Goal: Task Accomplishment & Management: Manage account settings

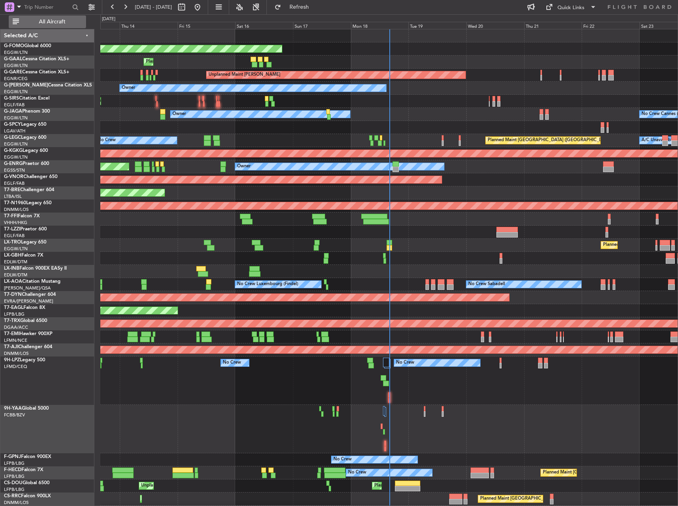
click at [69, 24] on span "All Aircraft" at bounding box center [52, 22] width 63 height 6
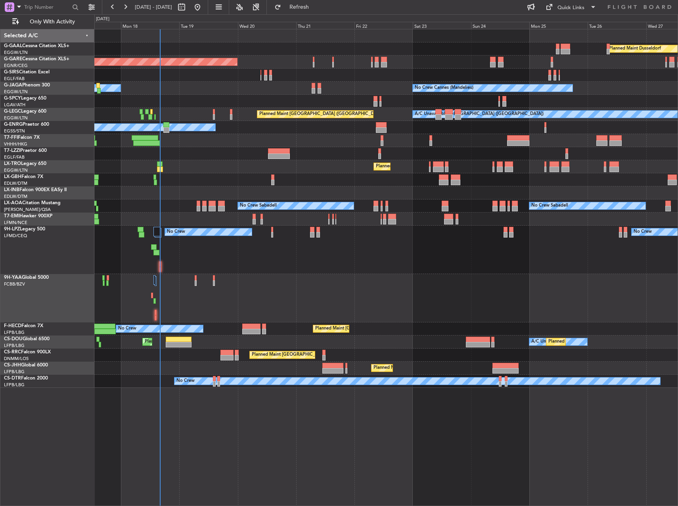
click at [247, 130] on div "Planned Maint Dusseldorf Unplanned Maint [PERSON_NAME] No Crew Cannes ([GEOGRAP…" at bounding box center [385, 208] width 583 height 358
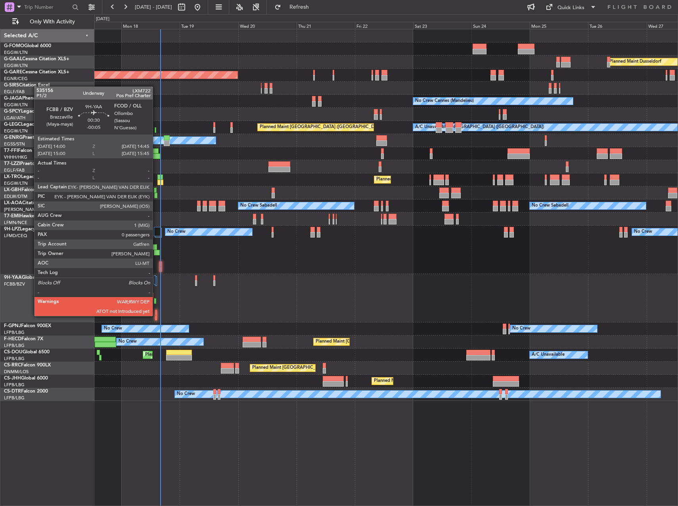
click at [156, 315] on div at bounding box center [156, 318] width 2 height 6
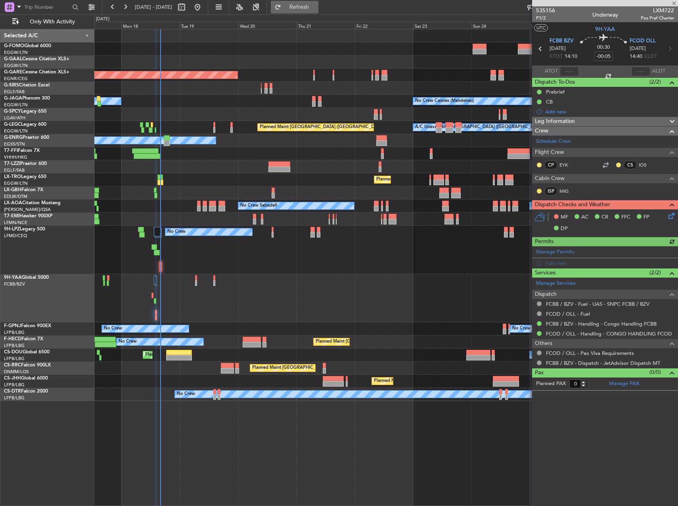
click at [316, 7] on span "Refresh" at bounding box center [299, 7] width 33 height 6
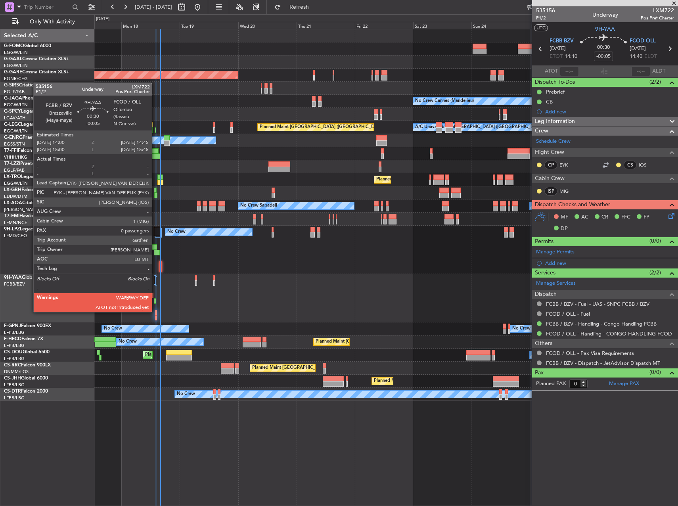
click at [155, 311] on div at bounding box center [156, 313] width 2 height 6
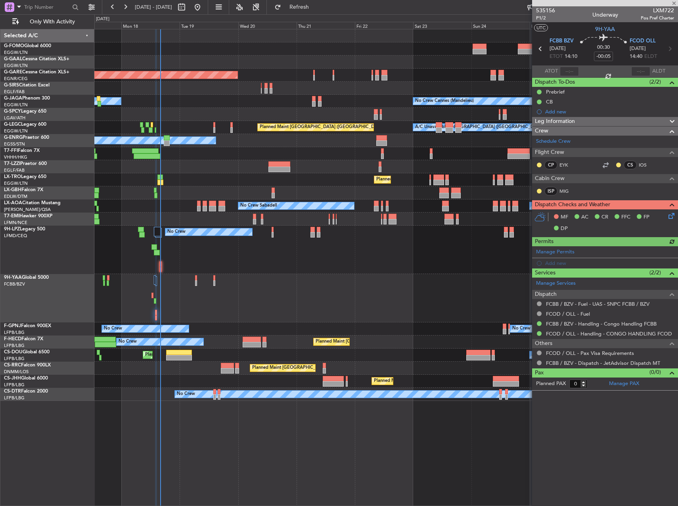
click at [569, 72] on div at bounding box center [569, 72] width 19 height 10
click at [565, 69] on input "text" at bounding box center [569, 72] width 19 height 10
type input "15:18"
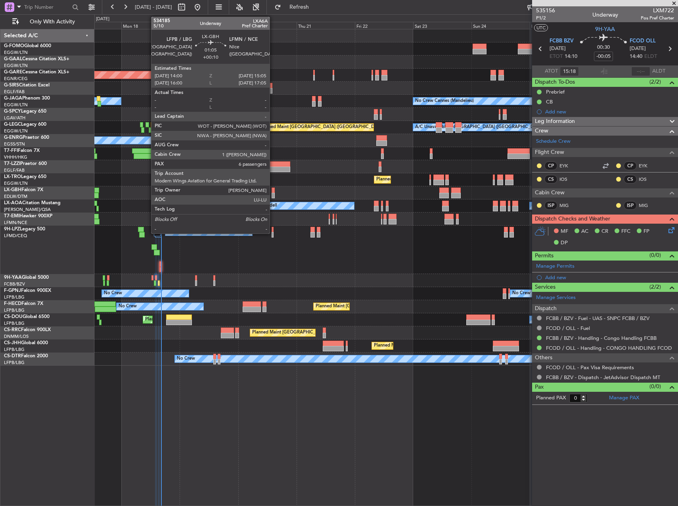
click at [273, 191] on div at bounding box center [272, 190] width 3 height 6
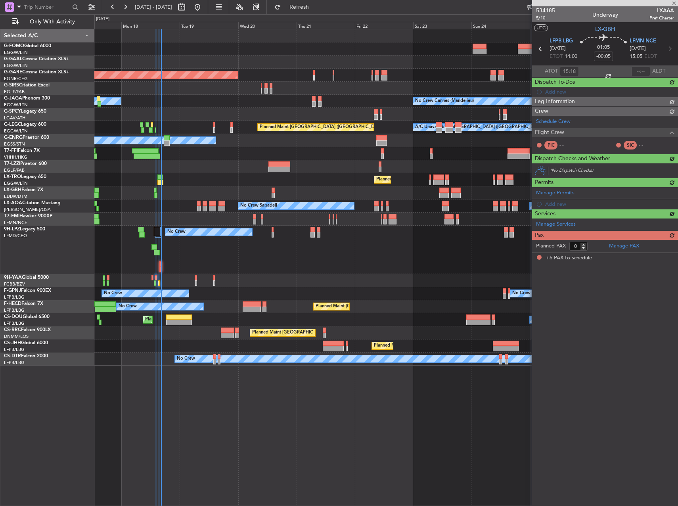
type input "+00:10"
type input "6"
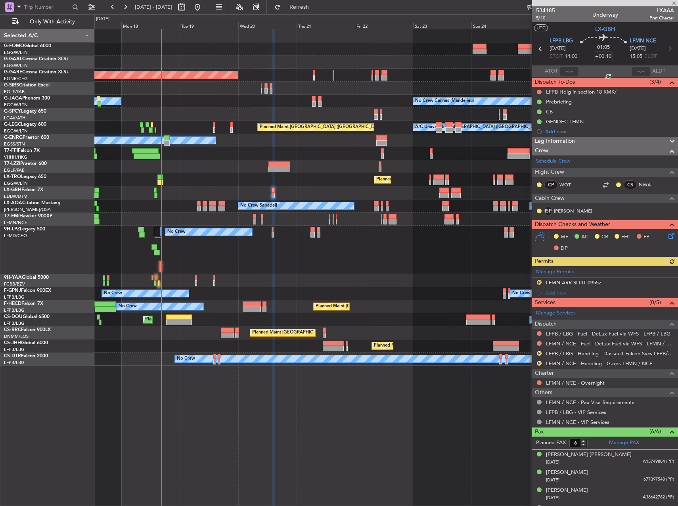
click at [571, 141] on span "Leg Information" at bounding box center [555, 141] width 40 height 9
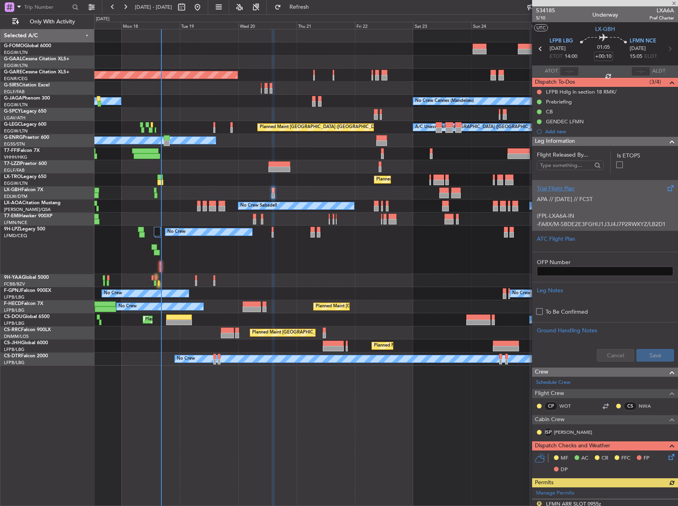
click at [576, 194] on div "APA // [DATE] // FCST (FPL-LXA6A-IN -FA8X/M-SBDE2E3FGHIJ1J3J4J7P2RWXYZ/LB2D1 -L…" at bounding box center [605, 210] width 136 height 34
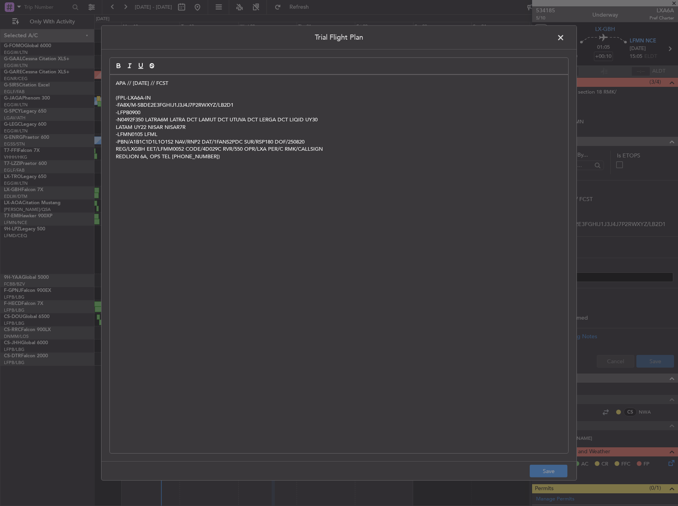
click at [115, 82] on div "APA // [DATE] // FCST (FPL-LXA6A-IN -FA8X/M-SBDE2E3FGHIJ1J3J4J7P2RWXYZ/LB2D1 -L…" at bounding box center [339, 264] width 458 height 378
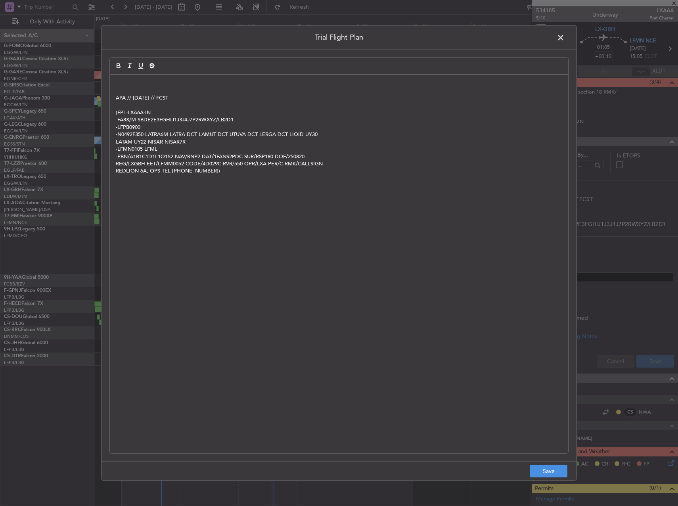
click at [139, 86] on p at bounding box center [339, 83] width 446 height 7
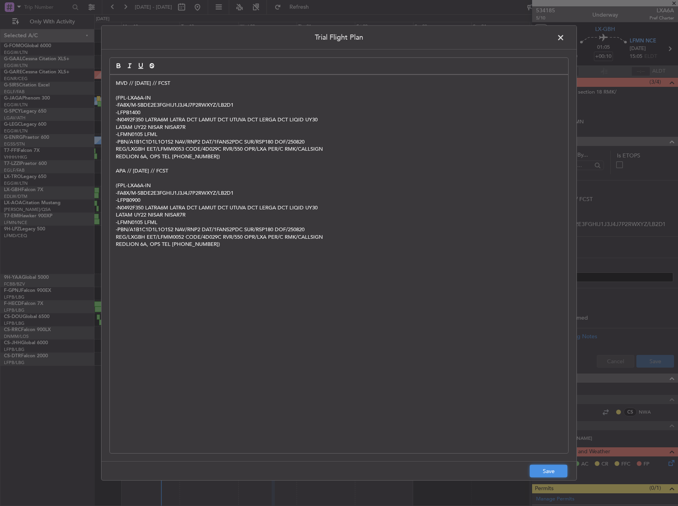
drag, startPoint x: 549, startPoint y: 468, endPoint x: 559, endPoint y: 457, distance: 14.9
click at [550, 468] on button "Save" at bounding box center [548, 470] width 38 height 13
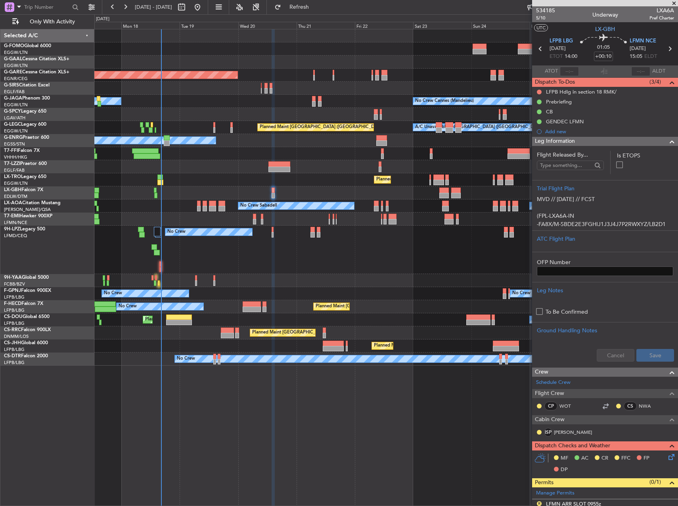
click at [663, 344] on div "Cancel Save" at bounding box center [605, 355] width 146 height 24
click at [657, 352] on button "Save" at bounding box center [655, 355] width 38 height 13
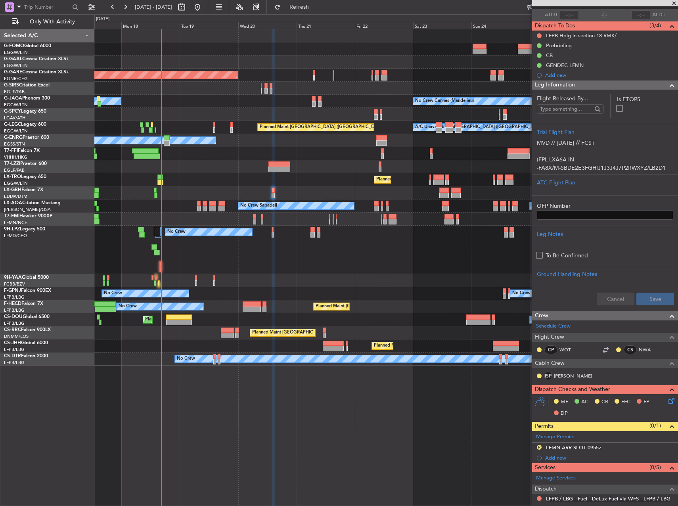
scroll to position [119, 0]
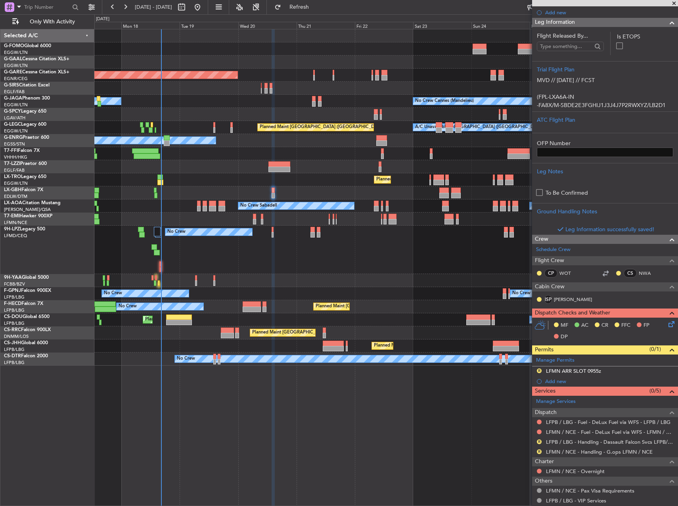
click at [598, 455] on div "R LFMN / NCE - Handling - G.ops LFMN / NCE" at bounding box center [605, 452] width 146 height 10
click at [599, 439] on link "LFPB / LBG - Handling - Dassault Falcon Svcs LFPB/LBG" at bounding box center [610, 441] width 128 height 7
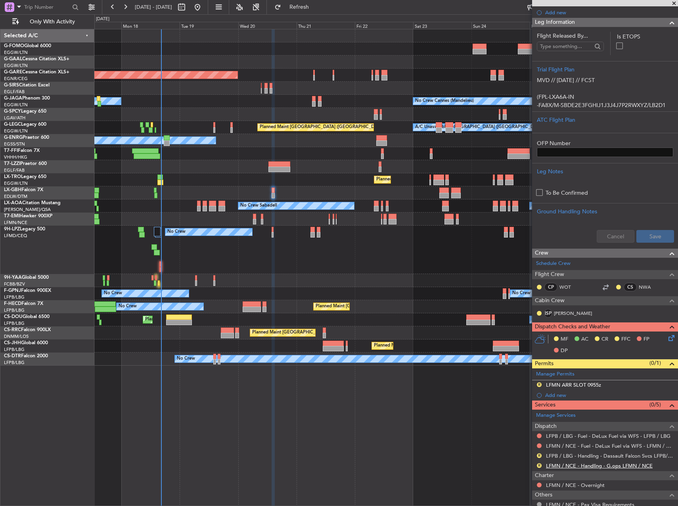
click at [624, 465] on link "LFMN / NCE - Handling - G.ops LFMN / NCE" at bounding box center [599, 465] width 107 height 7
click at [600, 382] on div "R LFMN ARR SLOT 0955z" at bounding box center [605, 385] width 146 height 10
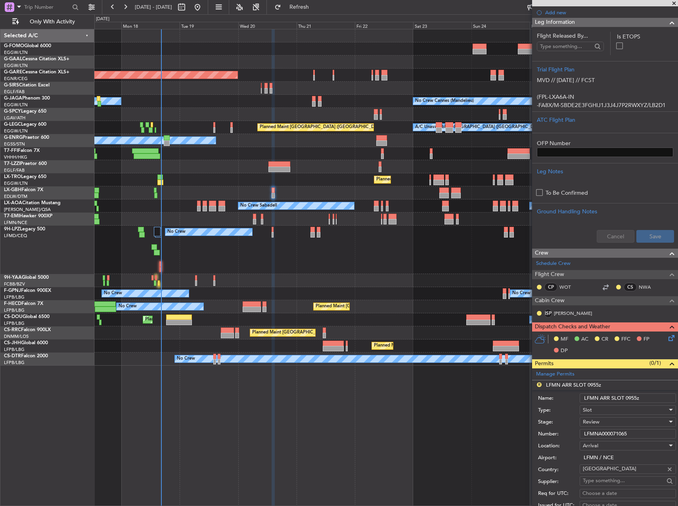
drag, startPoint x: 626, startPoint y: 396, endPoint x: 633, endPoint y: 396, distance: 6.7
click at [633, 396] on input "LFMN ARR SLOT 0955z" at bounding box center [627, 398] width 96 height 10
type input "LFMN ARR SLOT 15055z"
click at [616, 430] on input "LFMNA000071065" at bounding box center [627, 434] width 96 height 10
click at [616, 439] on div "Arrival" at bounding box center [625, 445] width 84 height 12
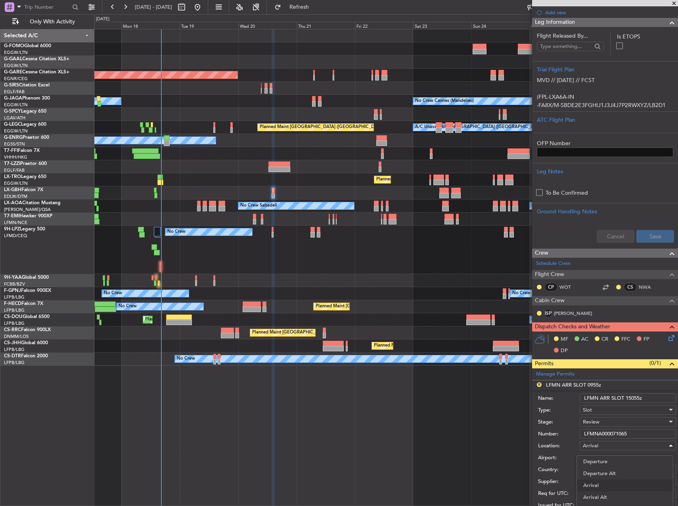
click at [622, 416] on div at bounding box center [339, 253] width 678 height 506
click at [618, 421] on div "Review" at bounding box center [625, 422] width 84 height 12
click at [613, 471] on span "Requested" at bounding box center [624, 473] width 83 height 12
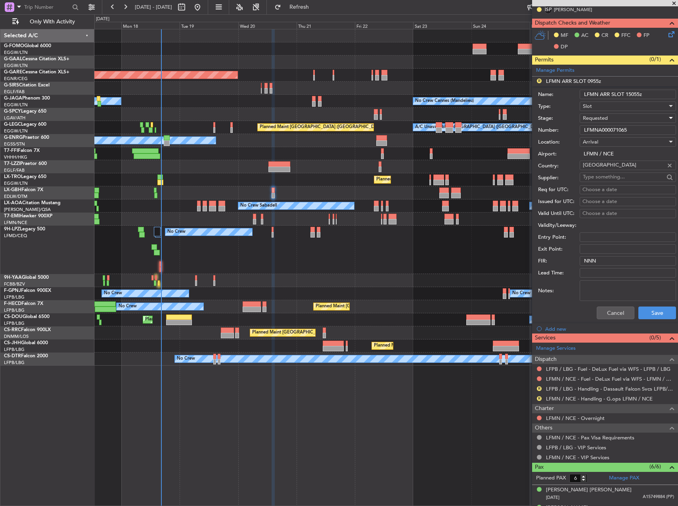
scroll to position [436, 0]
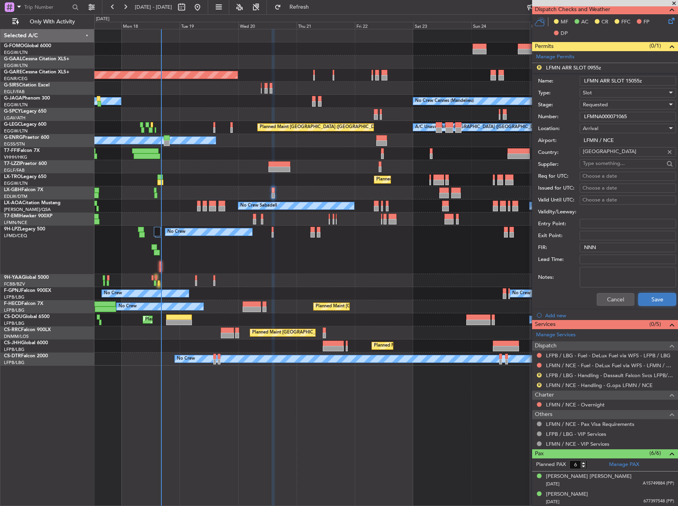
click at [653, 300] on button "Save" at bounding box center [657, 299] width 38 height 13
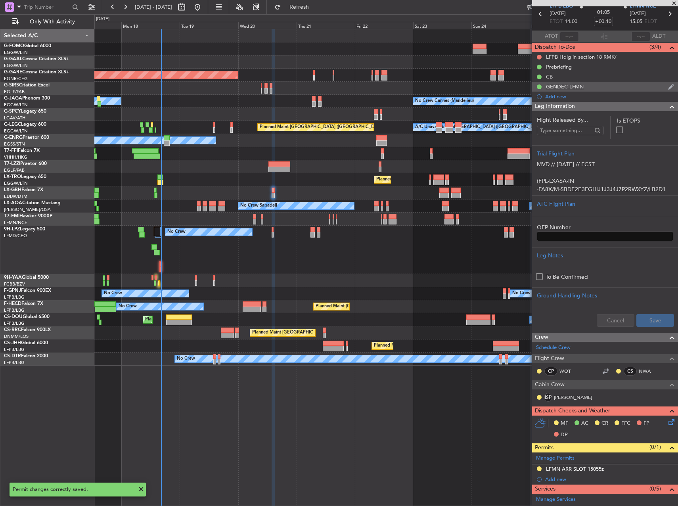
scroll to position [0, 0]
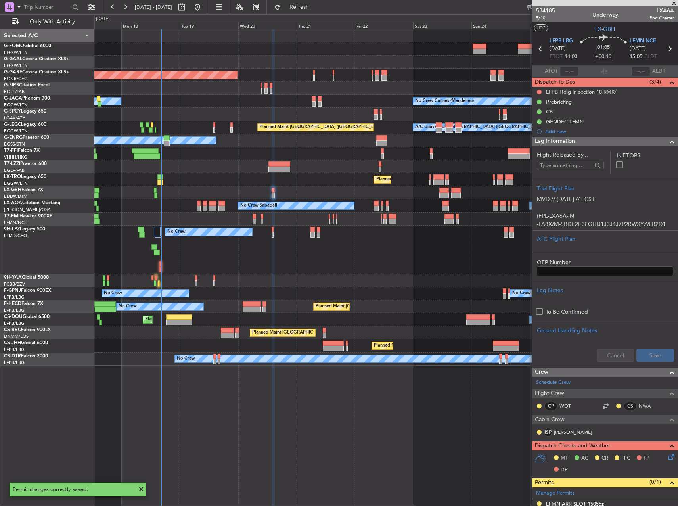
click at [545, 19] on span "5/10" at bounding box center [545, 18] width 19 height 7
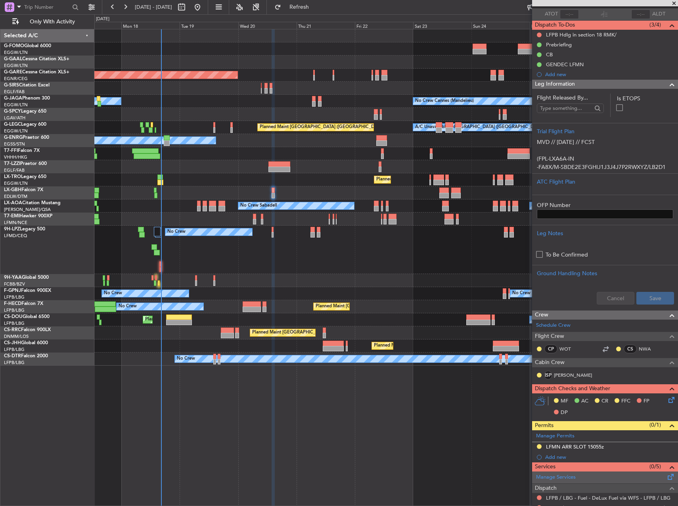
scroll to position [159, 0]
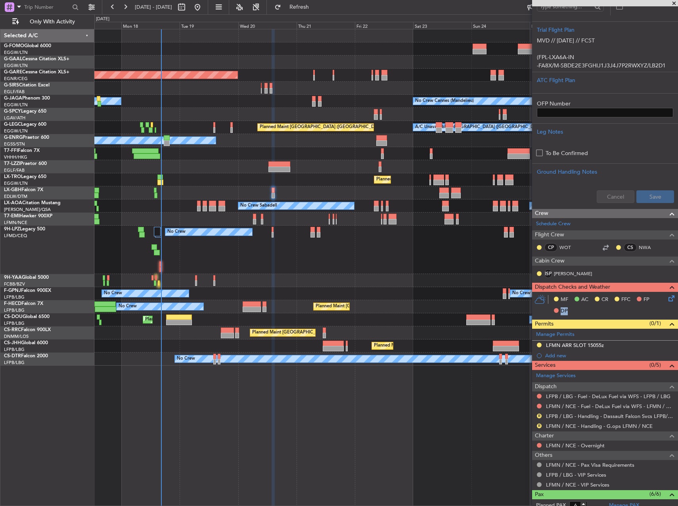
click at [669, 303] on div "MF AC CR FFC FP DP" at bounding box center [605, 305] width 146 height 27
click at [667, 300] on icon at bounding box center [670, 297] width 6 height 6
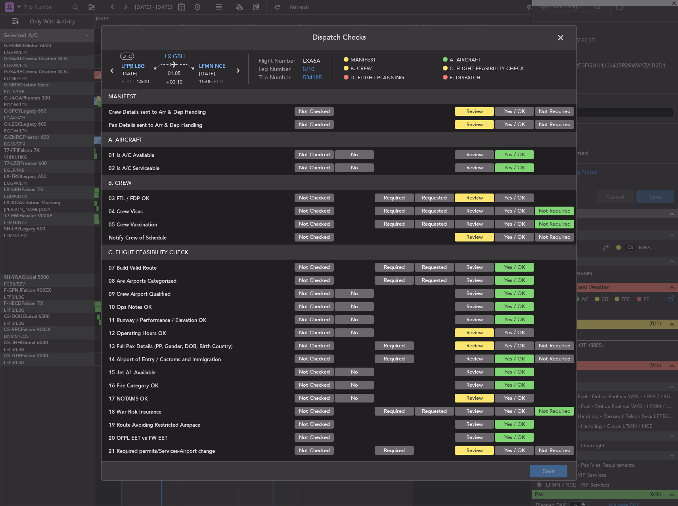
drag, startPoint x: 507, startPoint y: 191, endPoint x: 507, endPoint y: 197, distance: 5.9
click at [506, 192] on section "B. CREW 03 FTL / FDP OK Not Checked Required Requested Review Yes / OK 04 Crew …" at bounding box center [338, 208] width 475 height 67
click at [507, 197] on button "Yes / OK" at bounding box center [514, 197] width 39 height 9
click at [503, 241] on button "Yes / OK" at bounding box center [514, 237] width 39 height 9
drag, startPoint x: 505, startPoint y: 329, endPoint x: 502, endPoint y: 341, distance: 12.8
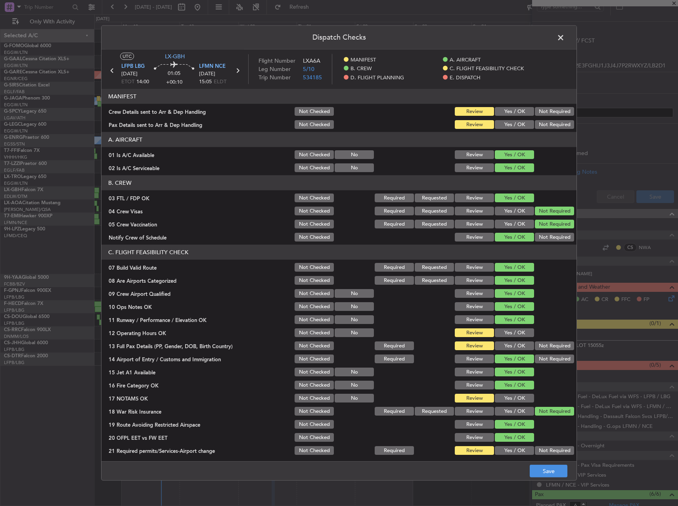
click at [504, 330] on button "Yes / OK" at bounding box center [514, 332] width 39 height 9
drag, startPoint x: 502, startPoint y: 341, endPoint x: 501, endPoint y: 353, distance: 12.3
click at [501, 341] on button "Yes / OK" at bounding box center [514, 345] width 39 height 9
click at [504, 397] on button "Yes / OK" at bounding box center [514, 398] width 39 height 9
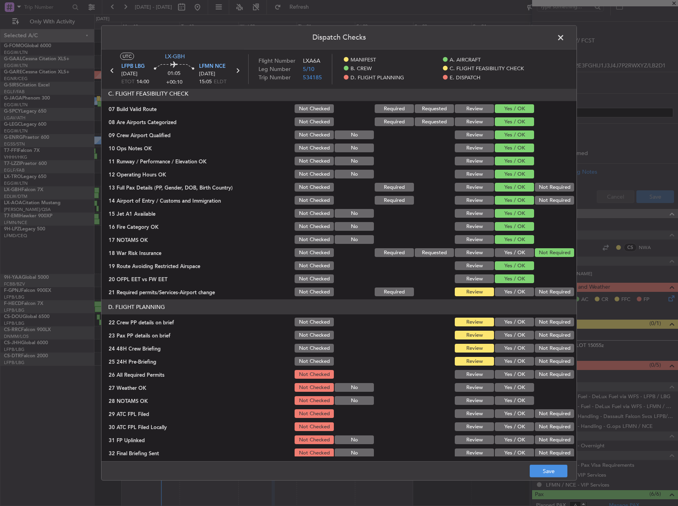
click at [510, 291] on button "Yes / OK" at bounding box center [514, 291] width 39 height 9
drag, startPoint x: 506, startPoint y: 320, endPoint x: 505, endPoint y: 329, distance: 9.2
click at [506, 323] on button "Yes / OK" at bounding box center [514, 321] width 39 height 9
drag, startPoint x: 505, startPoint y: 336, endPoint x: 504, endPoint y: 342, distance: 6.0
click at [504, 338] on button "Yes / OK" at bounding box center [514, 335] width 39 height 9
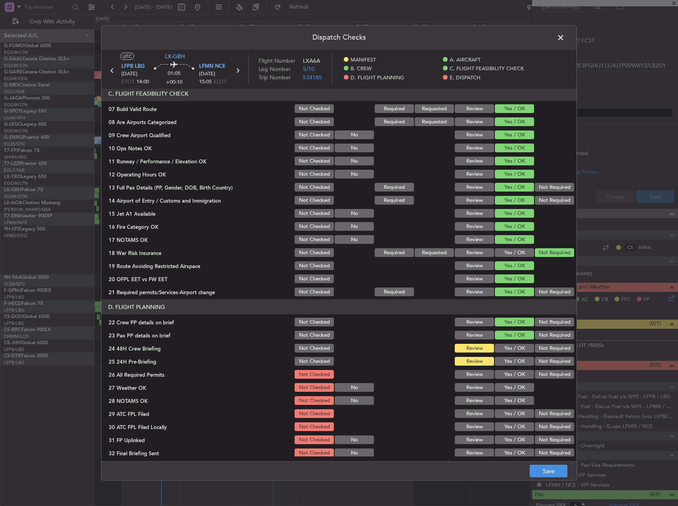
drag, startPoint x: 504, startPoint y: 352, endPoint x: 506, endPoint y: 366, distance: 14.0
click at [504, 356] on section "D. FLIGHT PLANNING 22 Crew PP details on brief Not Checked Review Yes / OK Not …" at bounding box center [338, 378] width 475 height 159
click at [506, 366] on div "Yes / OK" at bounding box center [513, 360] width 40 height 11
drag, startPoint x: 506, startPoint y: 360, endPoint x: 506, endPoint y: 355, distance: 4.4
click at [506, 359] on button "Yes / OK" at bounding box center [514, 361] width 39 height 9
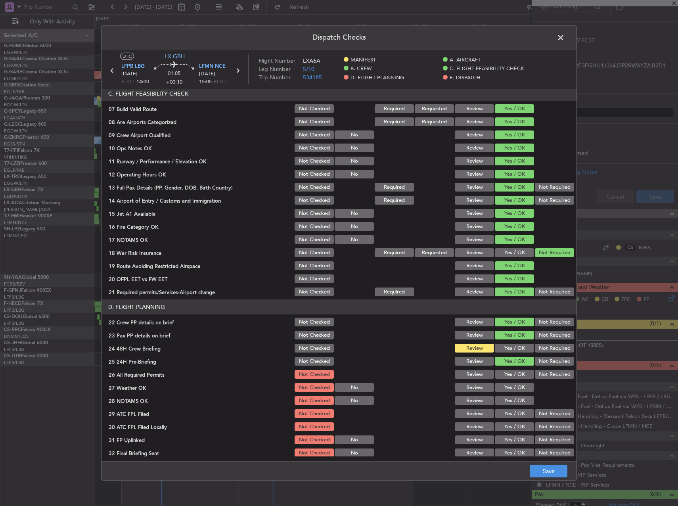
click at [506, 350] on button "Yes / OK" at bounding box center [514, 348] width 39 height 9
click at [553, 476] on button "Save" at bounding box center [548, 470] width 38 height 13
click at [564, 35] on span at bounding box center [564, 40] width 0 height 16
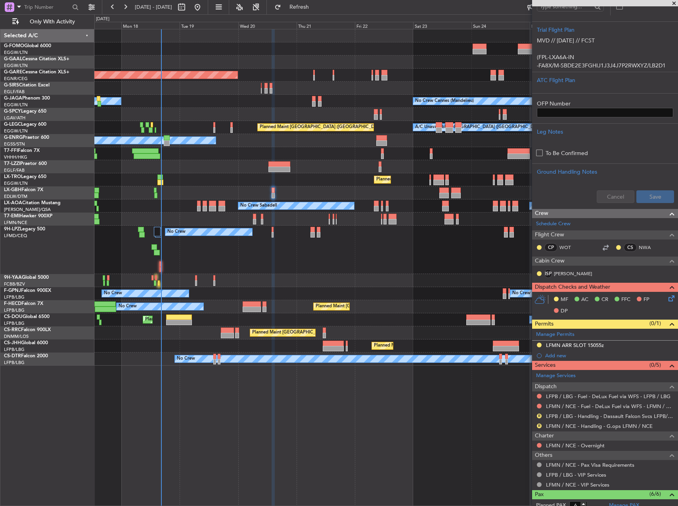
scroll to position [271, 0]
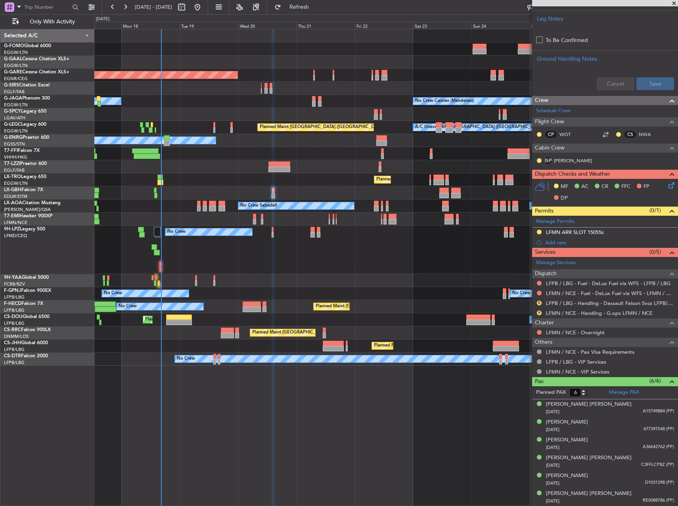
drag, startPoint x: 303, startPoint y: 9, endPoint x: 351, endPoint y: 65, distance: 73.3
click at [303, 9] on button "Refresh" at bounding box center [295, 7] width 48 height 13
click at [538, 302] on button at bounding box center [539, 302] width 5 height 5
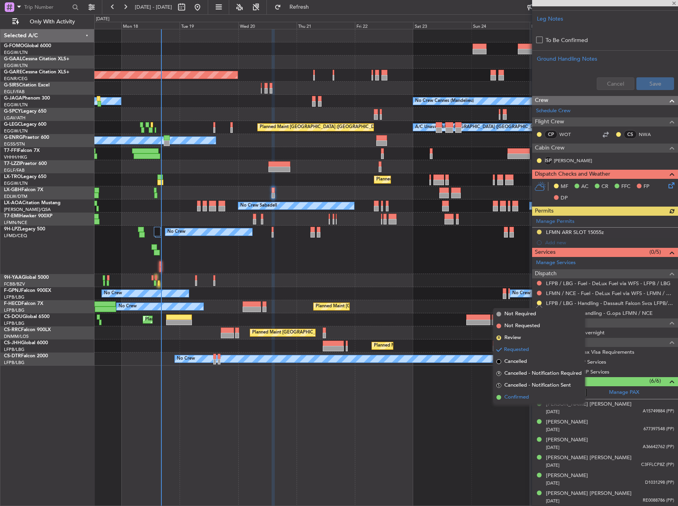
click at [514, 397] on span "Confirmed" at bounding box center [516, 397] width 25 height 8
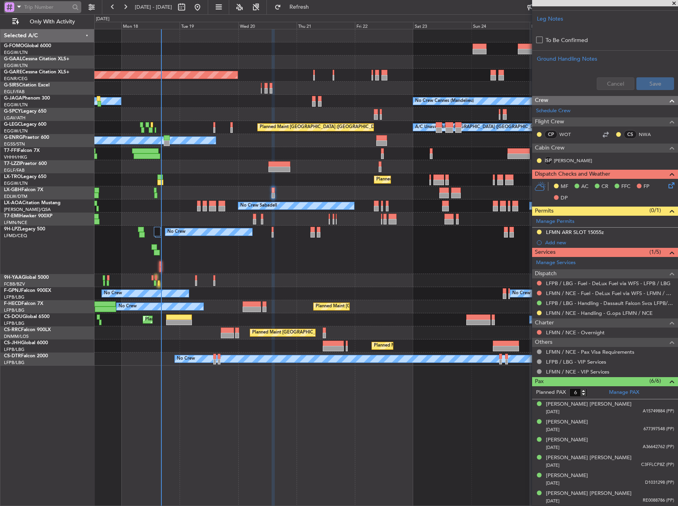
drag, startPoint x: 2, startPoint y: 5, endPoint x: 7, endPoint y: 4, distance: 5.3
click at [2, 5] on div at bounding box center [51, 7] width 102 height 14
click at [8, 4] on div at bounding box center [10, 7] width 10 height 10
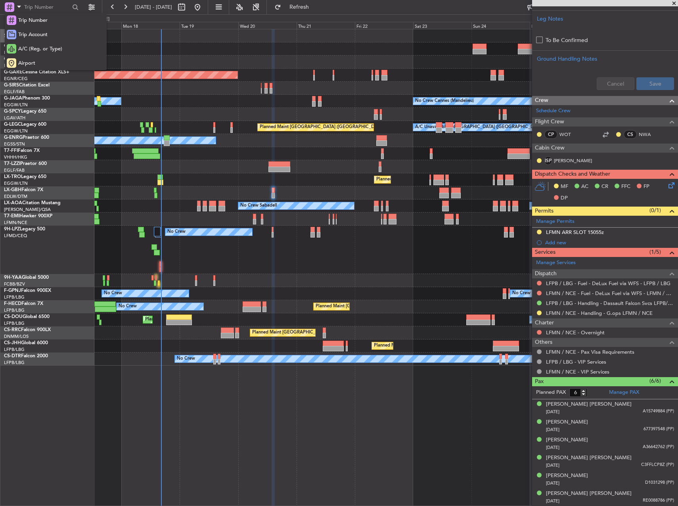
drag, startPoint x: 28, startPoint y: 62, endPoint x: 51, endPoint y: 19, distance: 48.6
click at [28, 61] on span "Airport" at bounding box center [26, 63] width 17 height 8
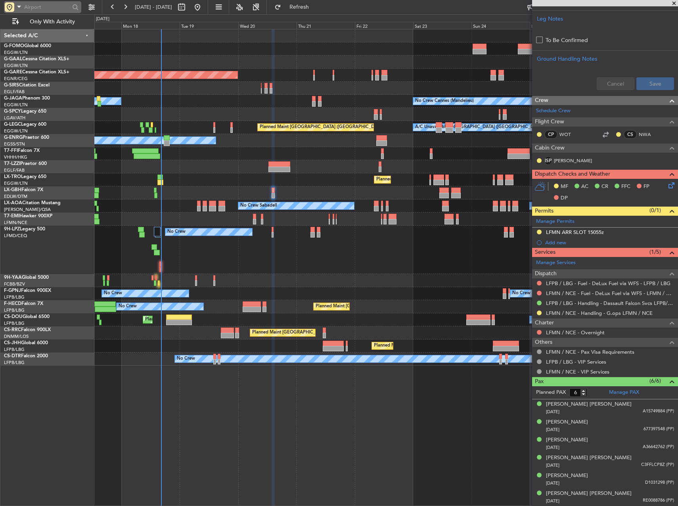
click at [51, 11] on input "text" at bounding box center [47, 7] width 46 height 12
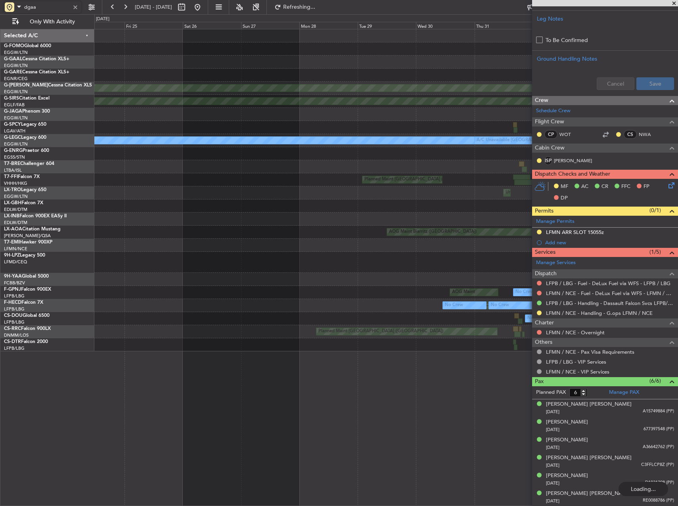
click at [529, 271] on div "Planned Maint [GEOGRAPHIC_DATA] Planned Maint Windsor Locks ([PERSON_NAME] Intl…" at bounding box center [385, 267] width 583 height 477
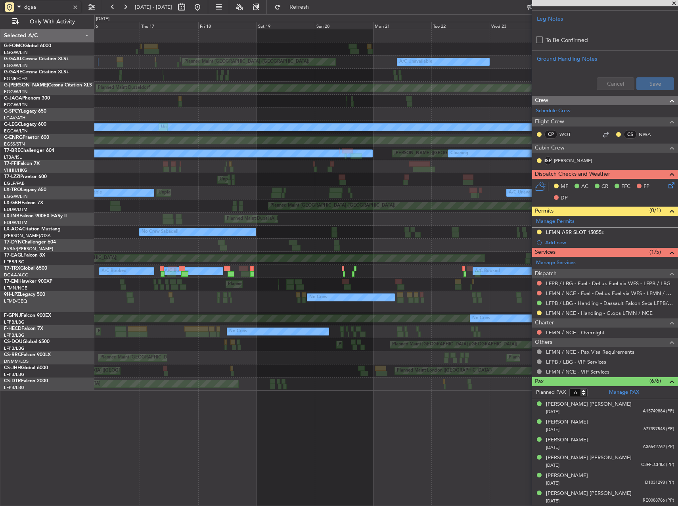
click at [629, 321] on fb-app "dgaa [DATE] - [DATE] Refresh Quick Links Only With Activity Unplanned Maint [US…" at bounding box center [339, 256] width 678 height 500
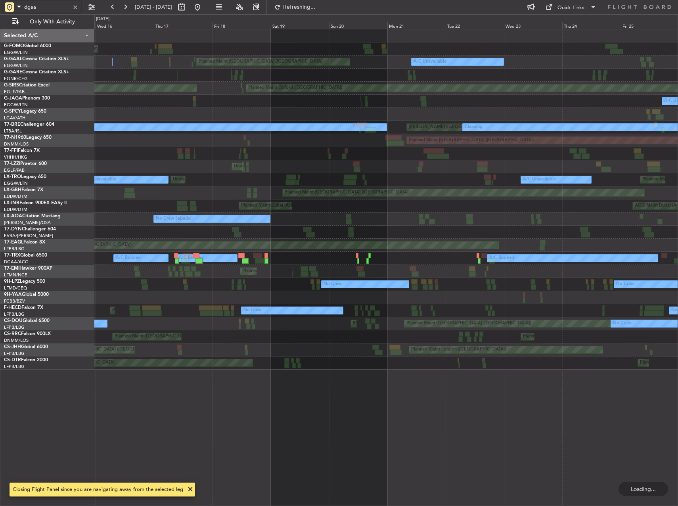
click at [545, 369] on div "Unplanned Maint [US_STATE] ([GEOGRAPHIC_DATA]) A/C Unavailable Planned Maint [G…" at bounding box center [385, 267] width 583 height 477
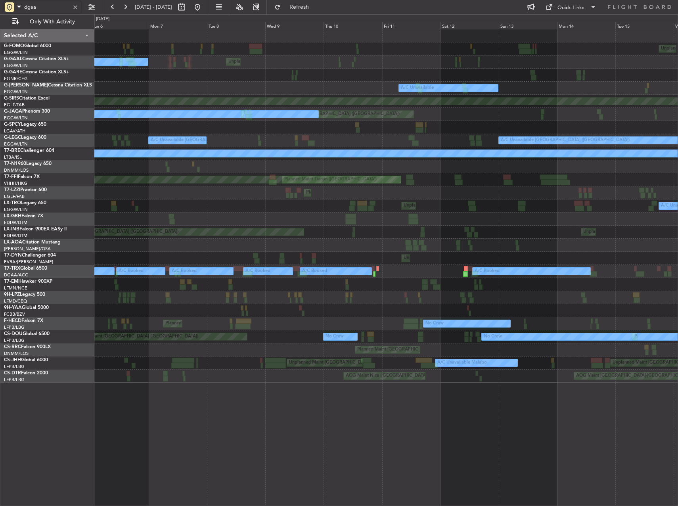
click at [677, 257] on html "dgaa [DATE] - [DATE] Refresh Quick Links Only With Activity Unplanned Maint [US…" at bounding box center [339, 253] width 678 height 506
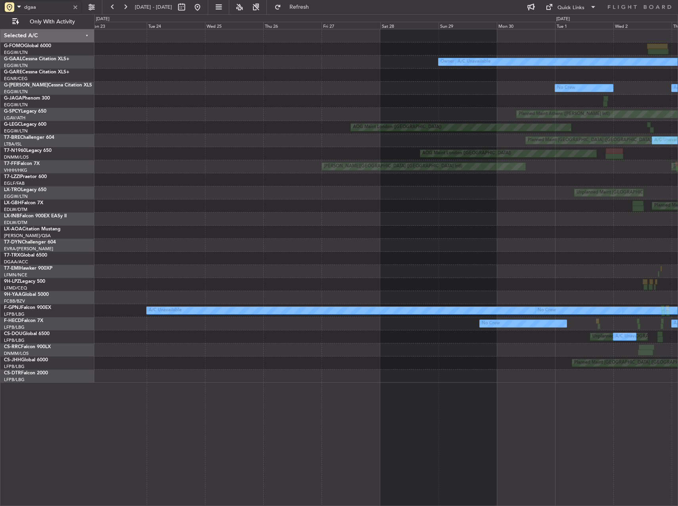
click at [677, 303] on html "dgaa [DATE] - [DATE] Refresh Quick Links Only With Activity Owner [GEOGRAPHIC_D…" at bounding box center [339, 253] width 678 height 506
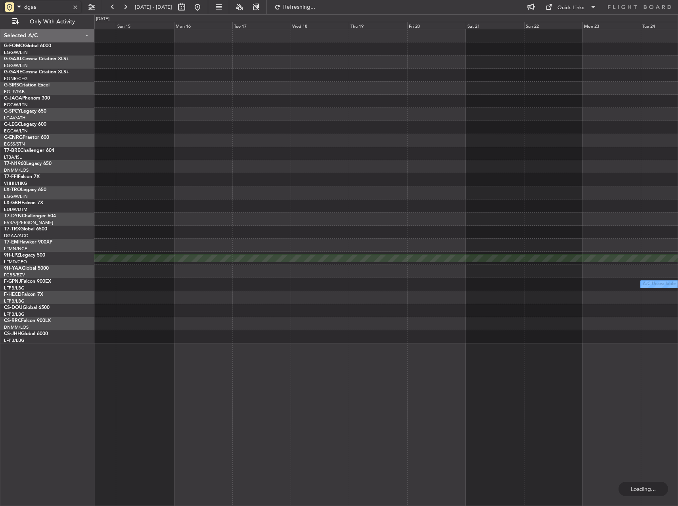
click at [677, 287] on html "dgaa [DATE] - [DATE] Refreshing... Quick Links Only With Activity Planned Maint…" at bounding box center [339, 253] width 678 height 506
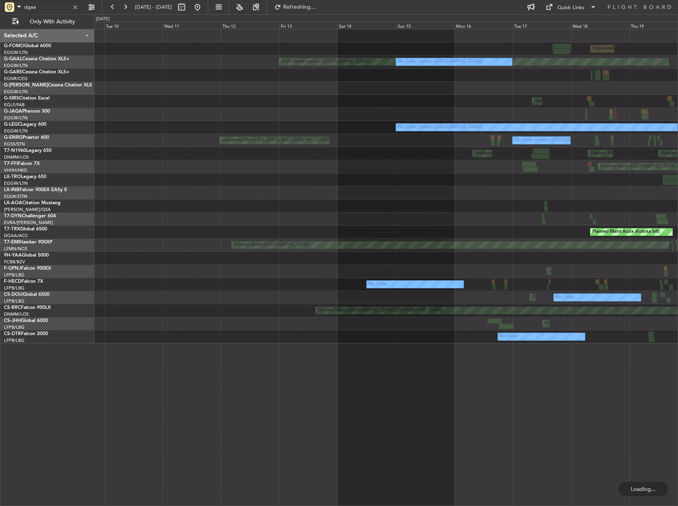
click at [677, 358] on html "dgaa [DATE] - [DATE] Refreshing... Quick Links Only With Activity Unplanned Mai…" at bounding box center [339, 253] width 678 height 506
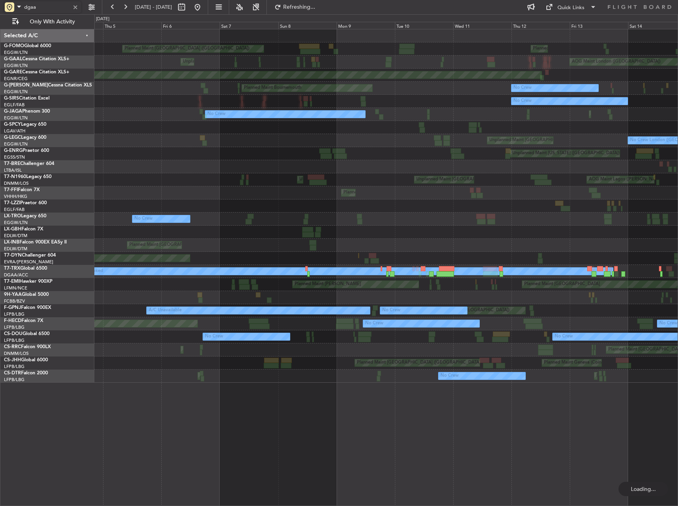
click at [646, 277] on div "Planned Maint [GEOGRAPHIC_DATA] ([GEOGRAPHIC_DATA]) Planned Maint [GEOGRAPHIC_D…" at bounding box center [385, 205] width 583 height 353
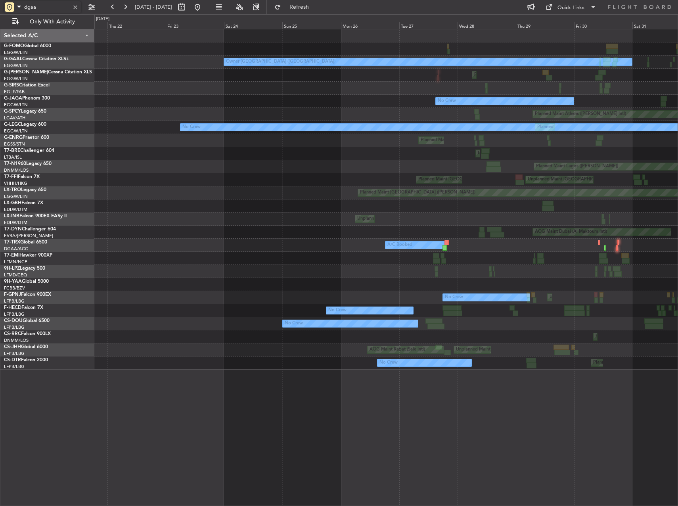
click at [644, 328] on div "Owner [GEOGRAPHIC_DATA] ([GEOGRAPHIC_DATA]) Planned Maint [GEOGRAPHIC_DATA] ([G…" at bounding box center [385, 199] width 583 height 340
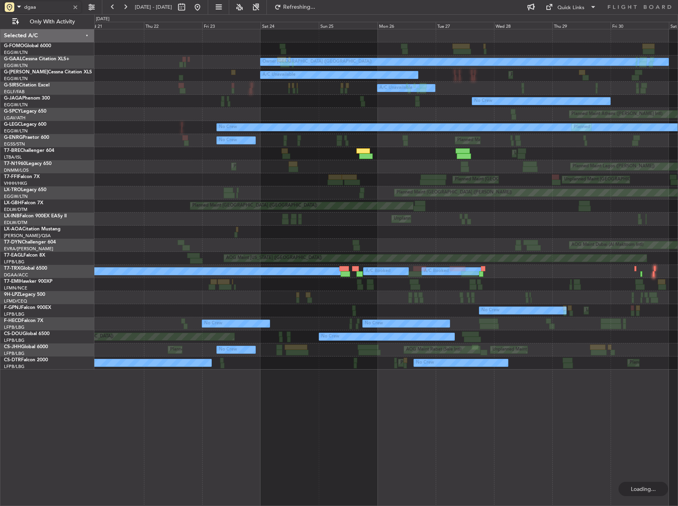
click at [677, 294] on html "dgaa [DATE] - [DATE] Refreshing... Quick Links Only With Activity Owner [GEOGRA…" at bounding box center [339, 253] width 678 height 506
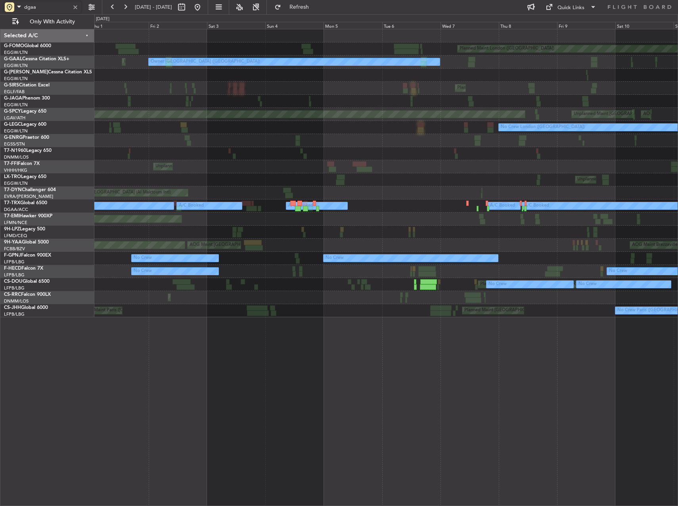
click at [661, 283] on div "Planned Maint London ([GEOGRAPHIC_DATA]) Planned Maint [GEOGRAPHIC_DATA] ([GEOG…" at bounding box center [385, 173] width 583 height 288
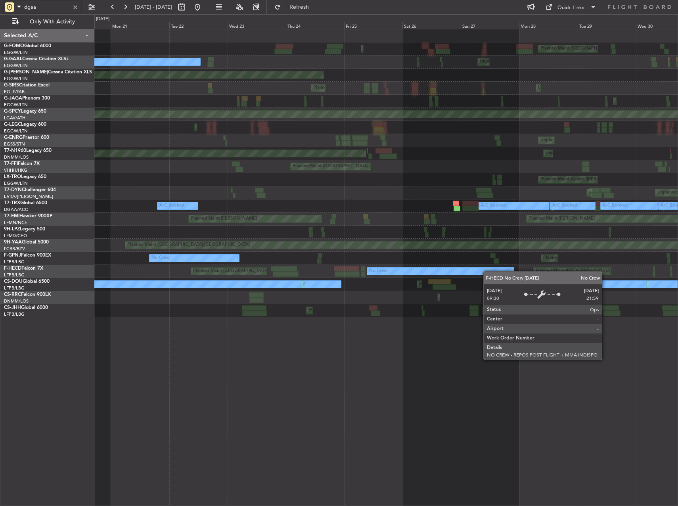
click at [487, 271] on div "Planned Maint [GEOGRAPHIC_DATA] ([GEOGRAPHIC_DATA]) Planned Maint [GEOGRAPHIC_D…" at bounding box center [385, 173] width 583 height 288
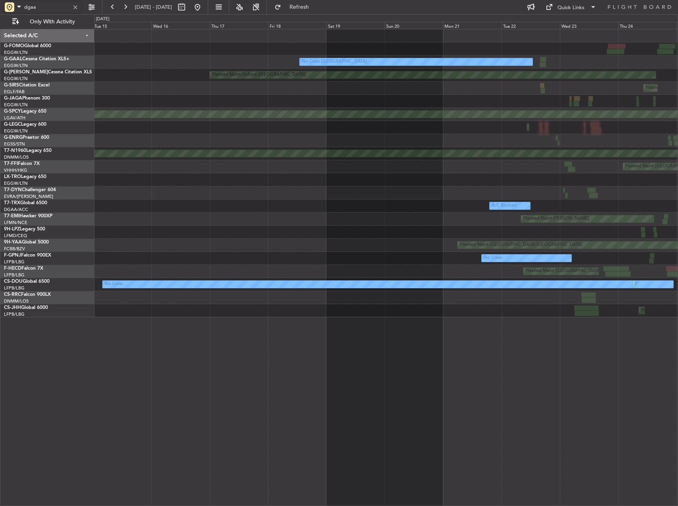
click at [644, 256] on div "Planned Maint [GEOGRAPHIC_DATA] ([GEOGRAPHIC_DATA]) No Crew [GEOGRAPHIC_DATA] U…" at bounding box center [385, 173] width 583 height 288
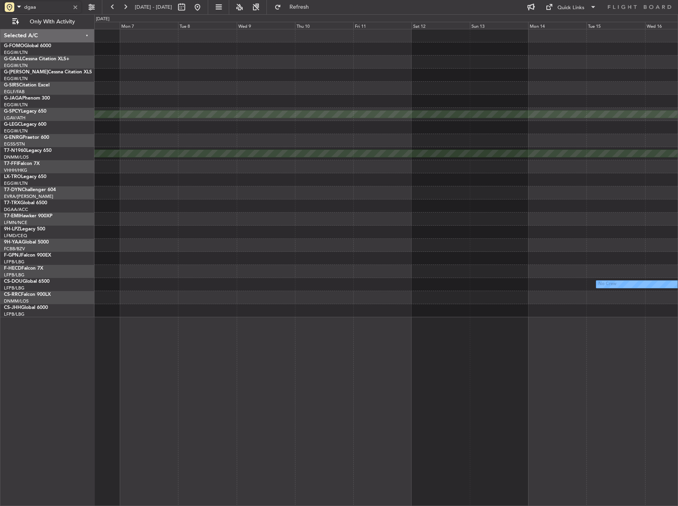
click at [587, 257] on div "No Crew [GEOGRAPHIC_DATA] Planned Maint [GEOGRAPHIC_DATA] ([GEOGRAPHIC_DATA]) P…" at bounding box center [385, 173] width 583 height 288
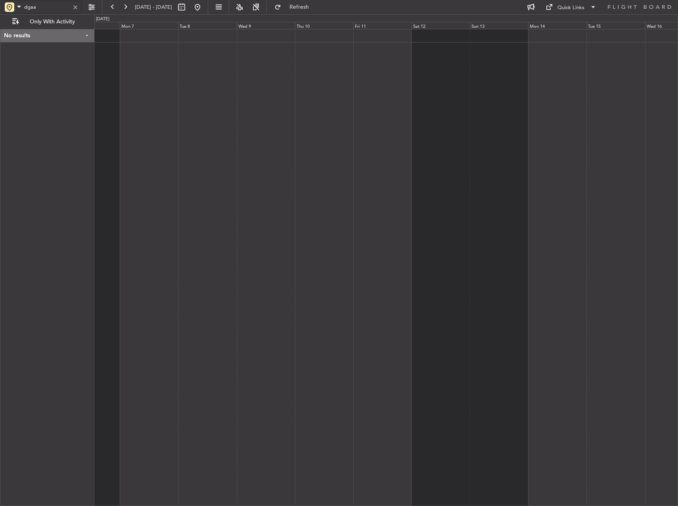
type input "dgaa"
click at [16, 7] on span at bounding box center [19, 7] width 10 height 10
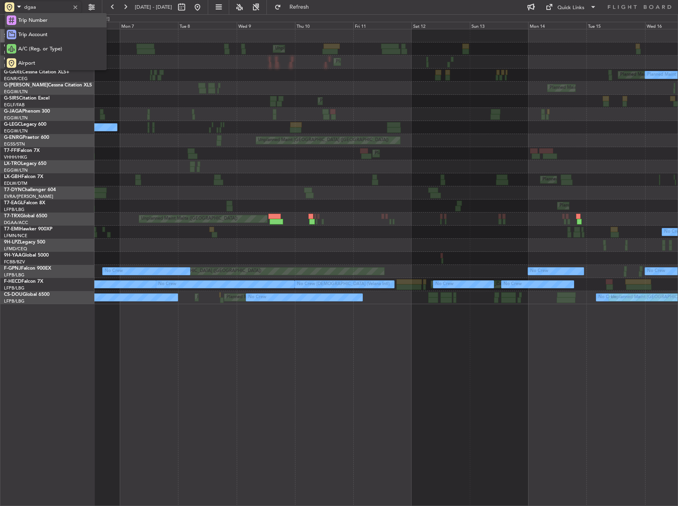
click at [29, 21] on span "Trip Number" at bounding box center [32, 21] width 29 height 8
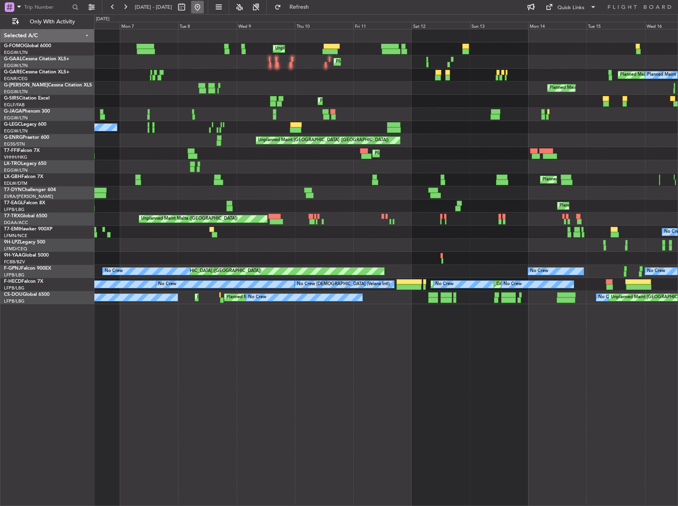
drag, startPoint x: 224, startPoint y: 8, endPoint x: 520, endPoint y: 184, distance: 345.1
click at [204, 8] on button at bounding box center [197, 7] width 13 height 13
